Goal: Complete application form

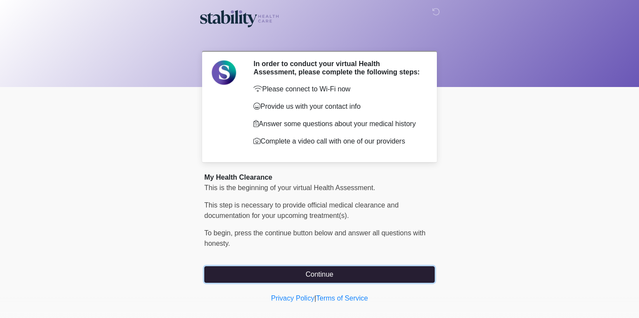
click at [334, 277] on button "Continue" at bounding box center [319, 274] width 230 height 17
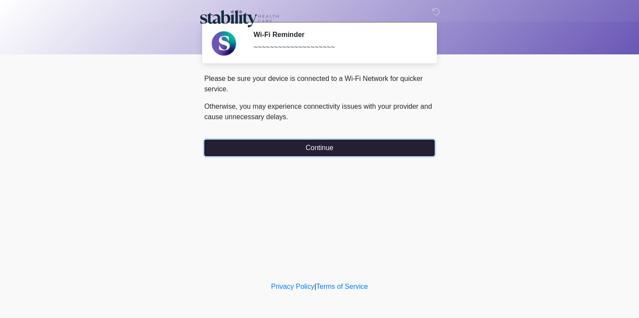
click at [357, 148] on button "Continue" at bounding box center [319, 147] width 230 height 17
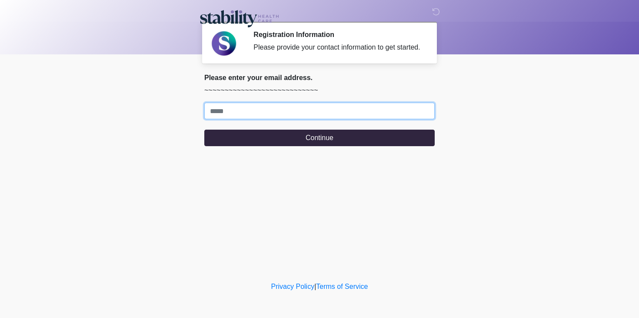
click at [335, 117] on input "Where should we email your response?" at bounding box center [319, 111] width 230 height 17
type input "**********"
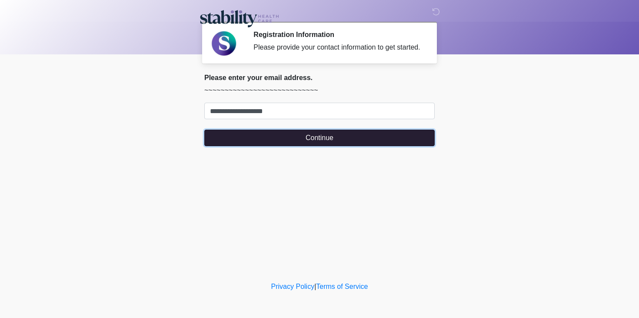
click at [318, 142] on button "Continue" at bounding box center [319, 137] width 230 height 17
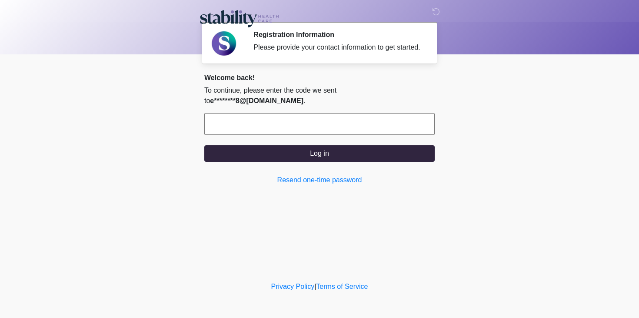
click at [324, 124] on input "text" at bounding box center [319, 124] width 230 height 22
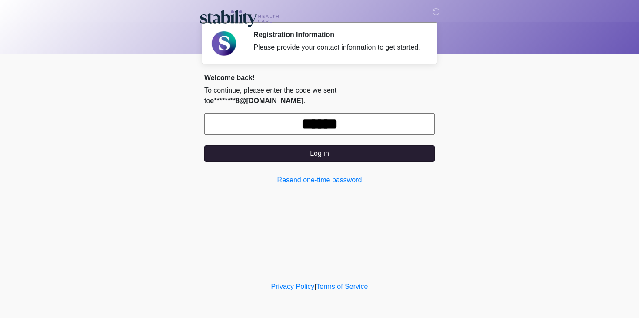
type input "******"
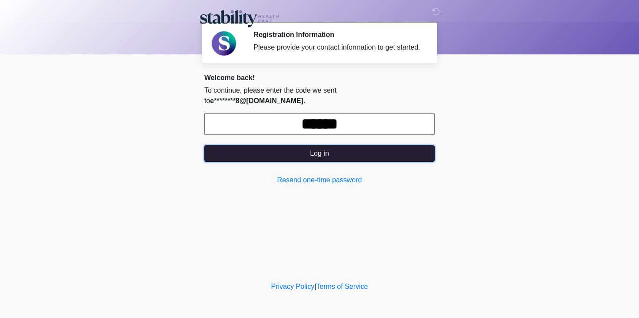
click at [342, 153] on button "Log in" at bounding box center [319, 153] width 230 height 17
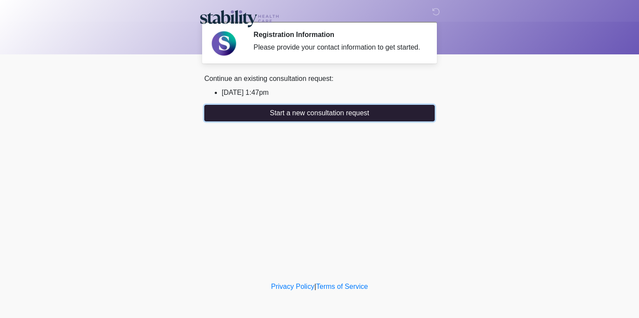
click at [328, 121] on button "Start a new consultation request" at bounding box center [319, 113] width 230 height 17
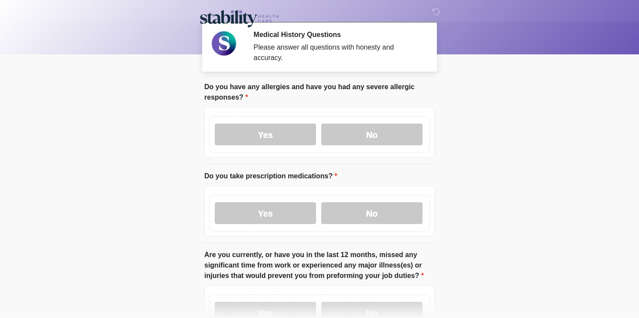
click at [359, 146] on div "Yes No" at bounding box center [319, 134] width 221 height 37
click at [359, 135] on label "No" at bounding box center [371, 134] width 101 height 22
click at [353, 223] on label "No" at bounding box center [371, 213] width 101 height 22
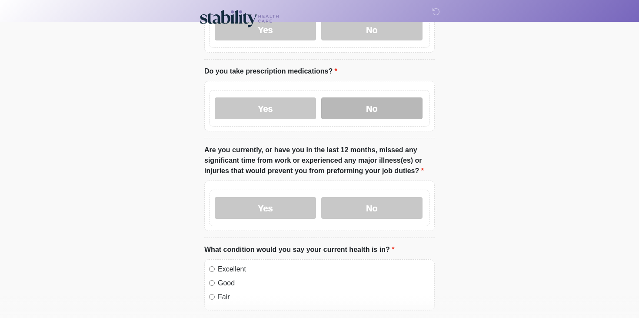
scroll to position [106, 0]
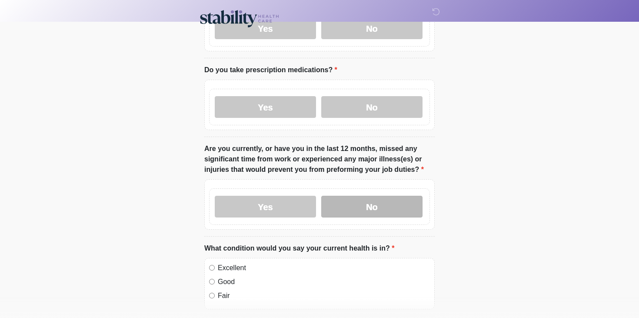
click at [363, 209] on label "No" at bounding box center [371, 207] width 101 height 22
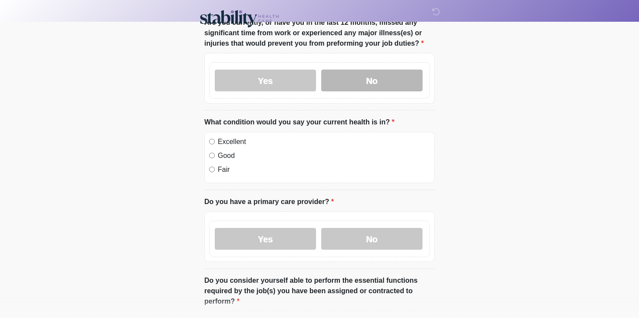
scroll to position [239, 0]
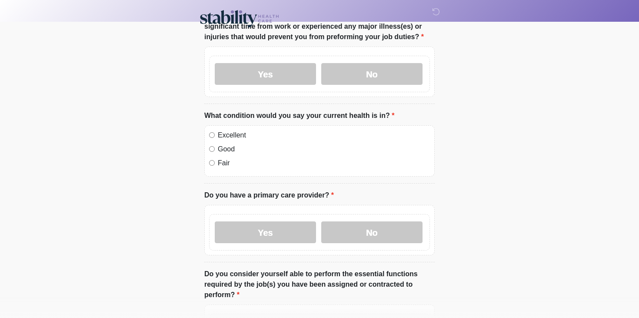
click at [278, 138] on label "Excellent" at bounding box center [324, 135] width 212 height 10
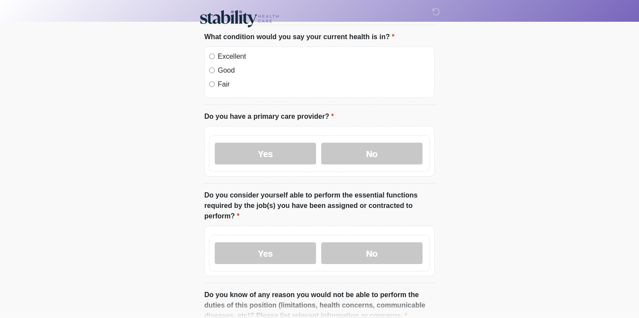
scroll to position [316, 0]
click at [350, 151] on label "No" at bounding box center [371, 154] width 101 height 22
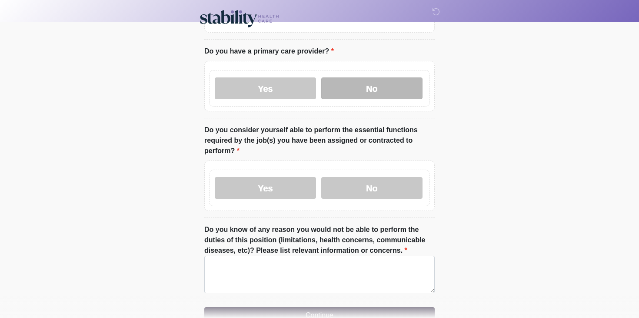
scroll to position [411, 0]
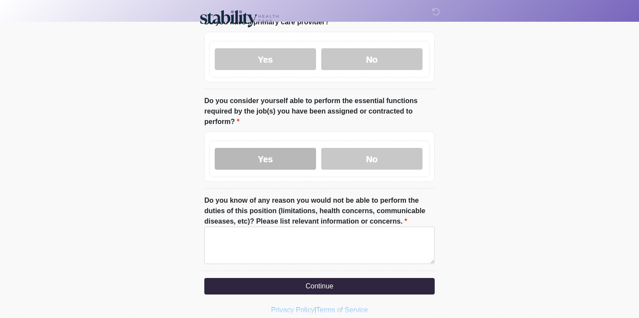
click at [294, 160] on label "Yes" at bounding box center [265, 159] width 101 height 22
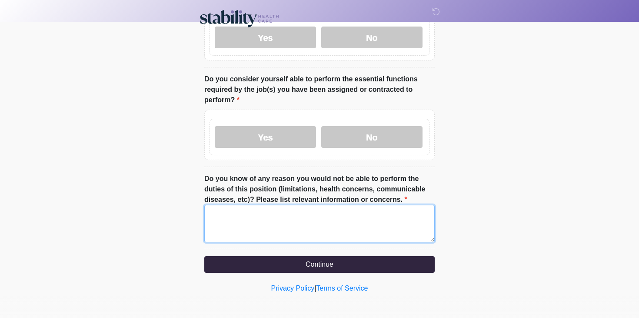
click at [280, 224] on textarea "Do you know of any reason you would not be able to perform the duties of this p…" at bounding box center [319, 223] width 230 height 37
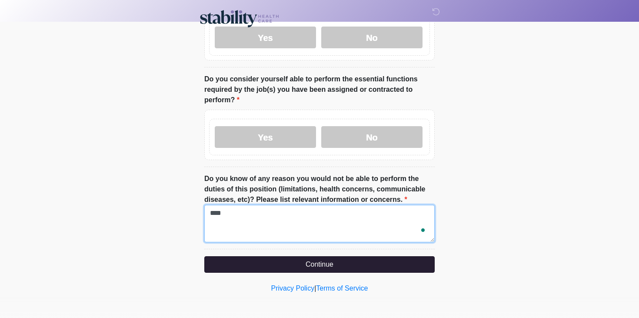
type textarea "****"
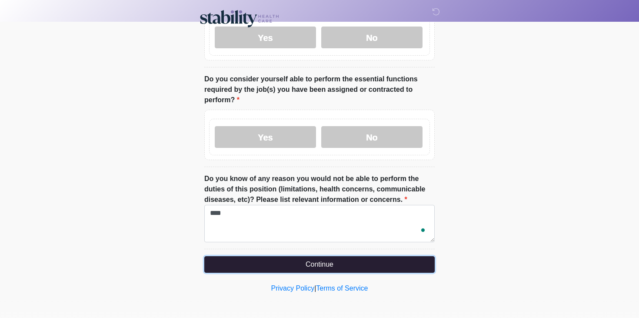
click at [334, 262] on button "Continue" at bounding box center [319, 264] width 230 height 17
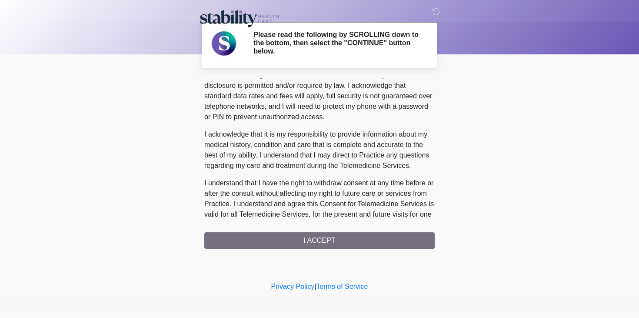
scroll to position [513, 0]
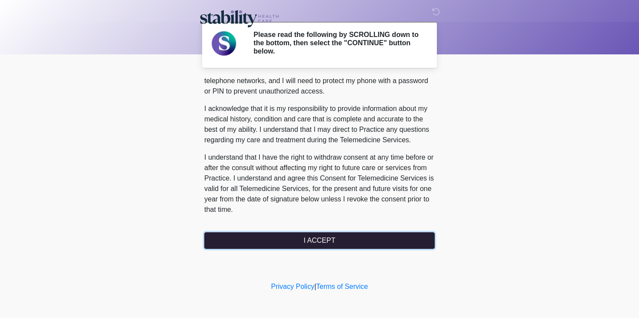
click at [320, 244] on button "I ACCEPT" at bounding box center [319, 240] width 230 height 17
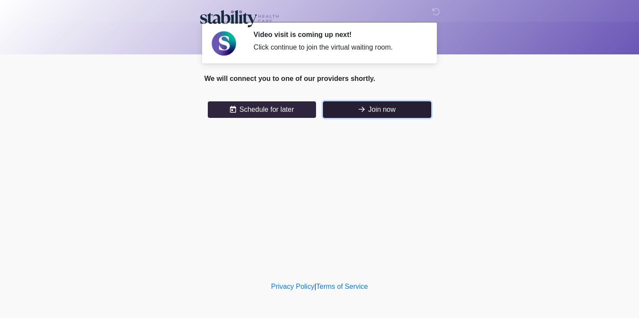
click at [373, 114] on button "Join now" at bounding box center [377, 109] width 108 height 17
